Goal: Task Accomplishment & Management: Use online tool/utility

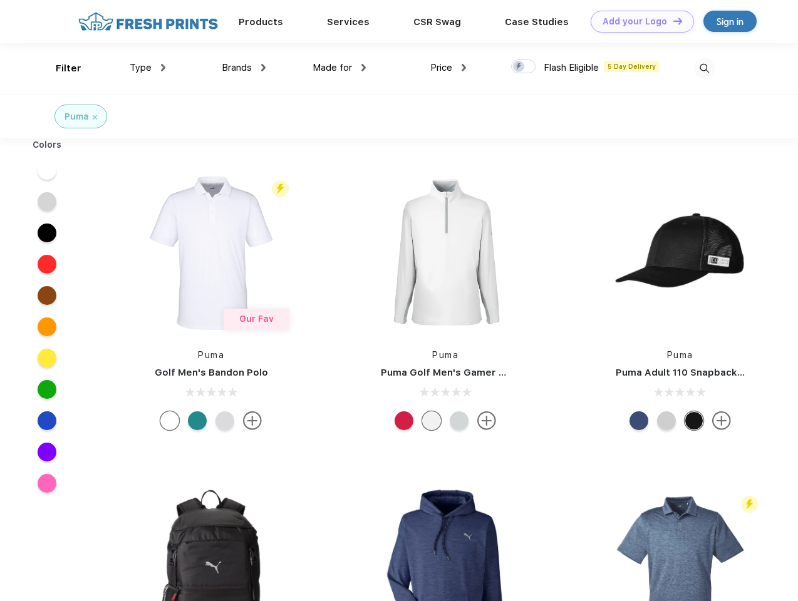
click at [637, 21] on link "Add your Logo Design Tool" at bounding box center [642, 22] width 103 height 22
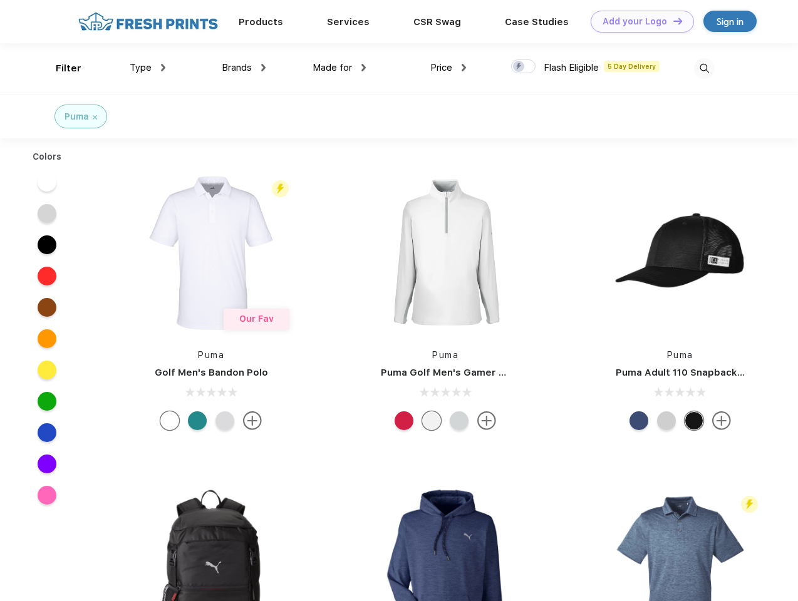
click at [0, 0] on div "Design Tool" at bounding box center [0, 0] width 0 height 0
click at [672, 21] on link "Add your Logo Design Tool" at bounding box center [642, 22] width 103 height 22
click at [60, 68] on div "Filter" at bounding box center [69, 68] width 26 height 14
click at [148, 68] on span "Type" at bounding box center [141, 67] width 22 height 11
click at [244, 68] on span "Brands" at bounding box center [237, 67] width 30 height 11
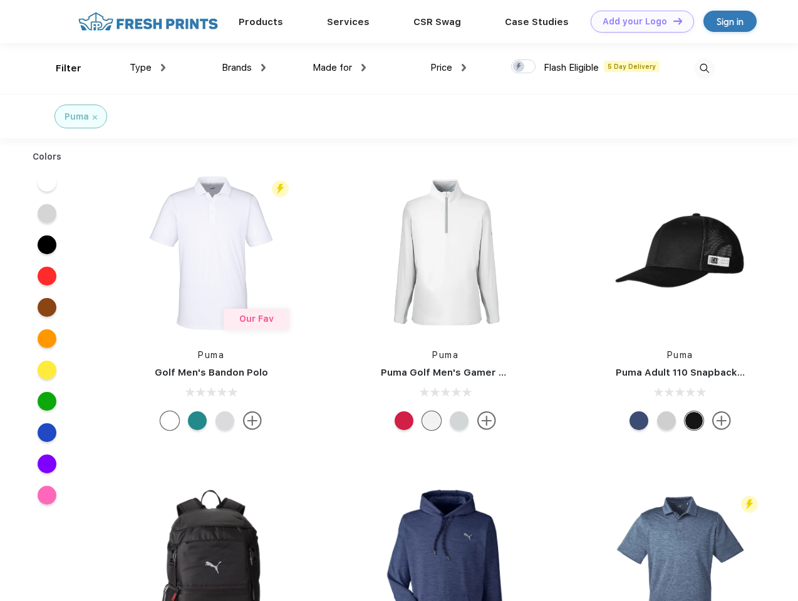
click at [339, 68] on span "Made for" at bounding box center [331, 67] width 39 height 11
click at [448, 68] on span "Price" at bounding box center [441, 67] width 22 height 11
click at [524, 67] on div at bounding box center [523, 66] width 24 height 14
click at [519, 67] on input "checkbox" at bounding box center [515, 63] width 8 height 8
click at [704, 68] on img at bounding box center [704, 68] width 21 height 21
